Goal: Transaction & Acquisition: Purchase product/service

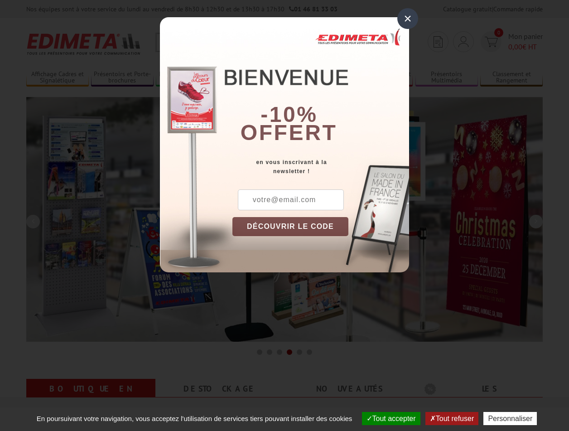
click at [387, 418] on button "Tout accepter" at bounding box center [391, 418] width 58 height 13
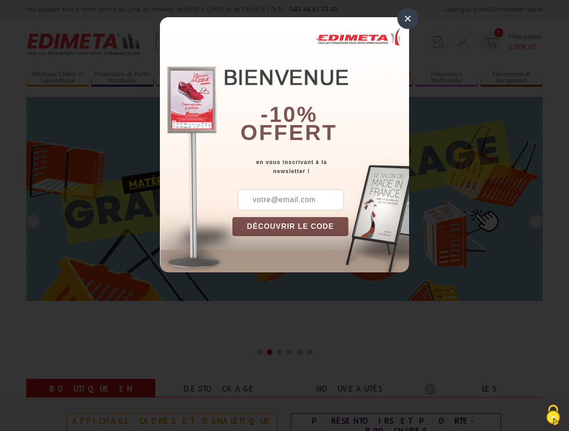
click at [407, 18] on div "×" at bounding box center [407, 18] width 21 height 21
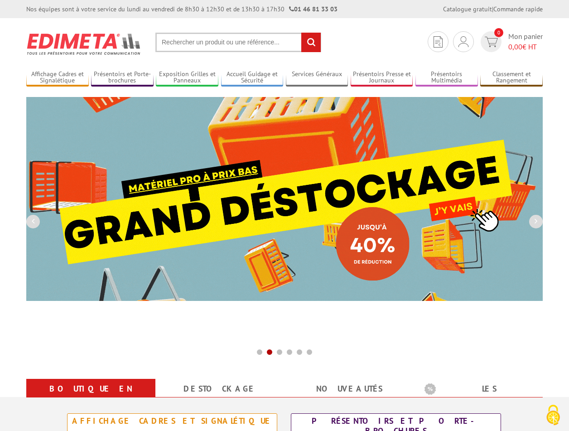
click at [0, 0] on div "Nos équipes sont à votre service du lundi au vendredi de 8h30 à 12h30 et de 13h…" at bounding box center [284, 9] width 569 height 18
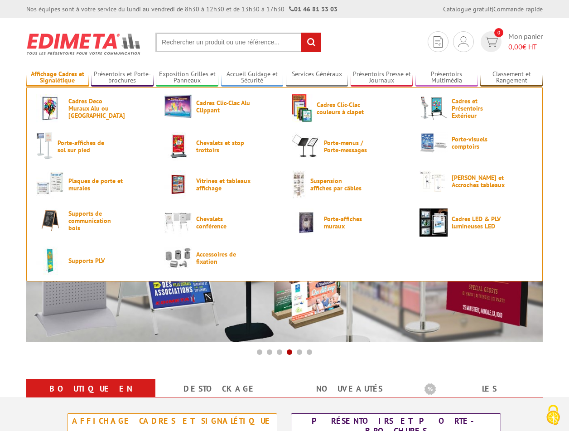
click at [57, 77] on link "Affichage Cadres et Signalétique" at bounding box center [57, 77] width 62 height 15
